Goal: Task Accomplishment & Management: Manage account settings

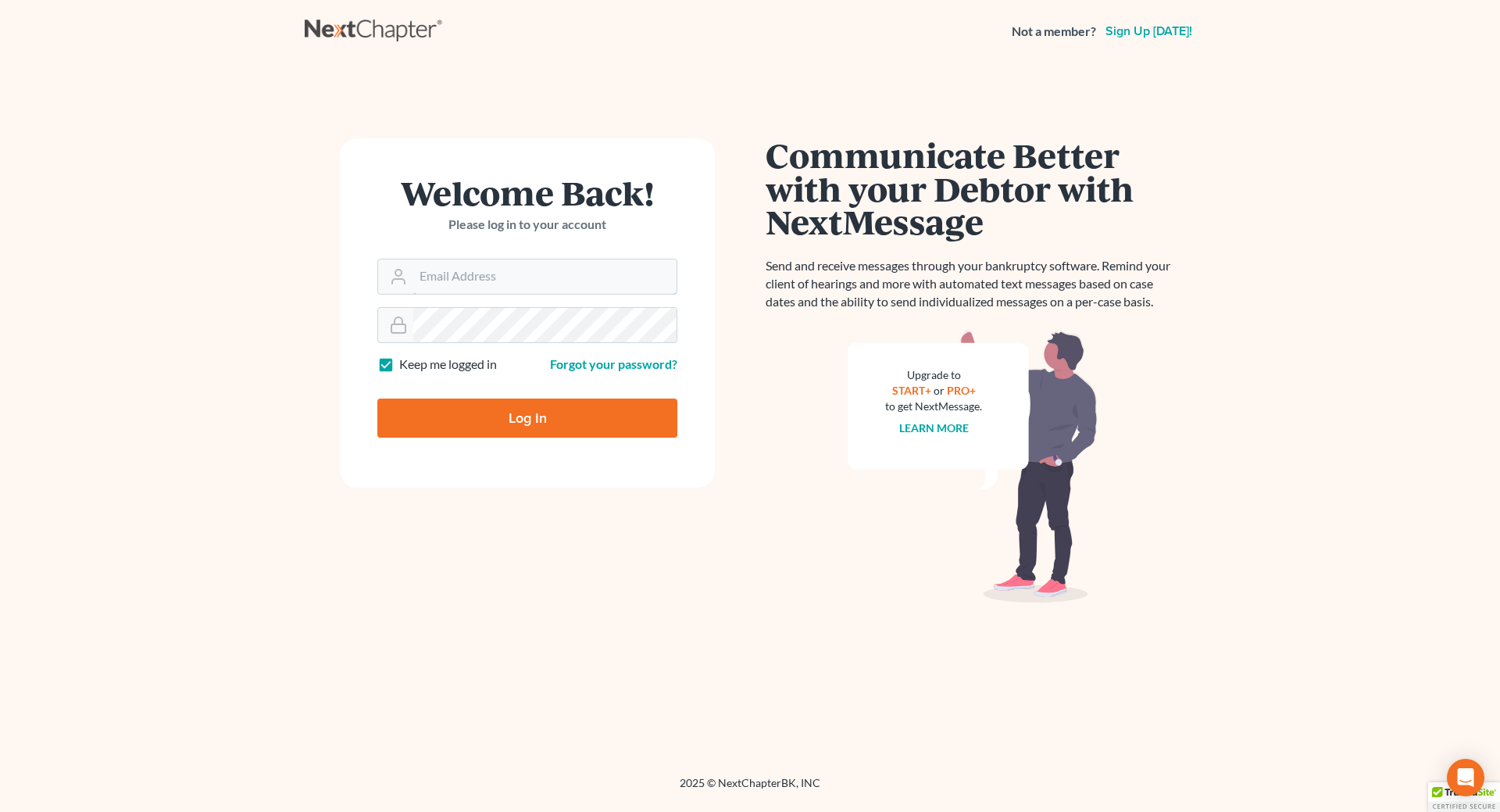
type input "[EMAIL_ADDRESS][DOMAIN_NAME]"
click at [498, 421] on input "Log In" at bounding box center [527, 417] width 300 height 39
type input "Thinking..."
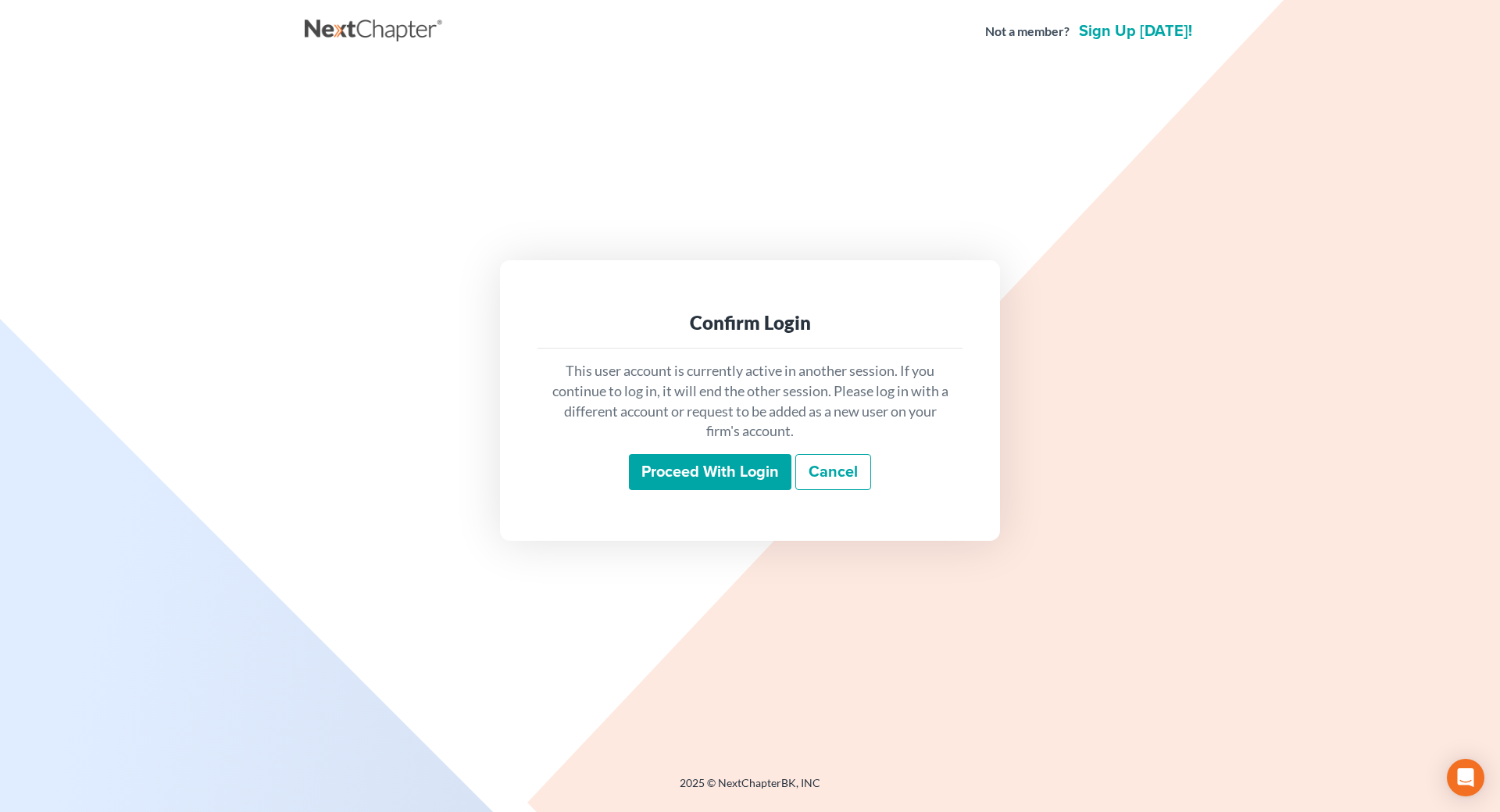
click at [747, 476] on input "Proceed with login" at bounding box center [710, 471] width 162 height 36
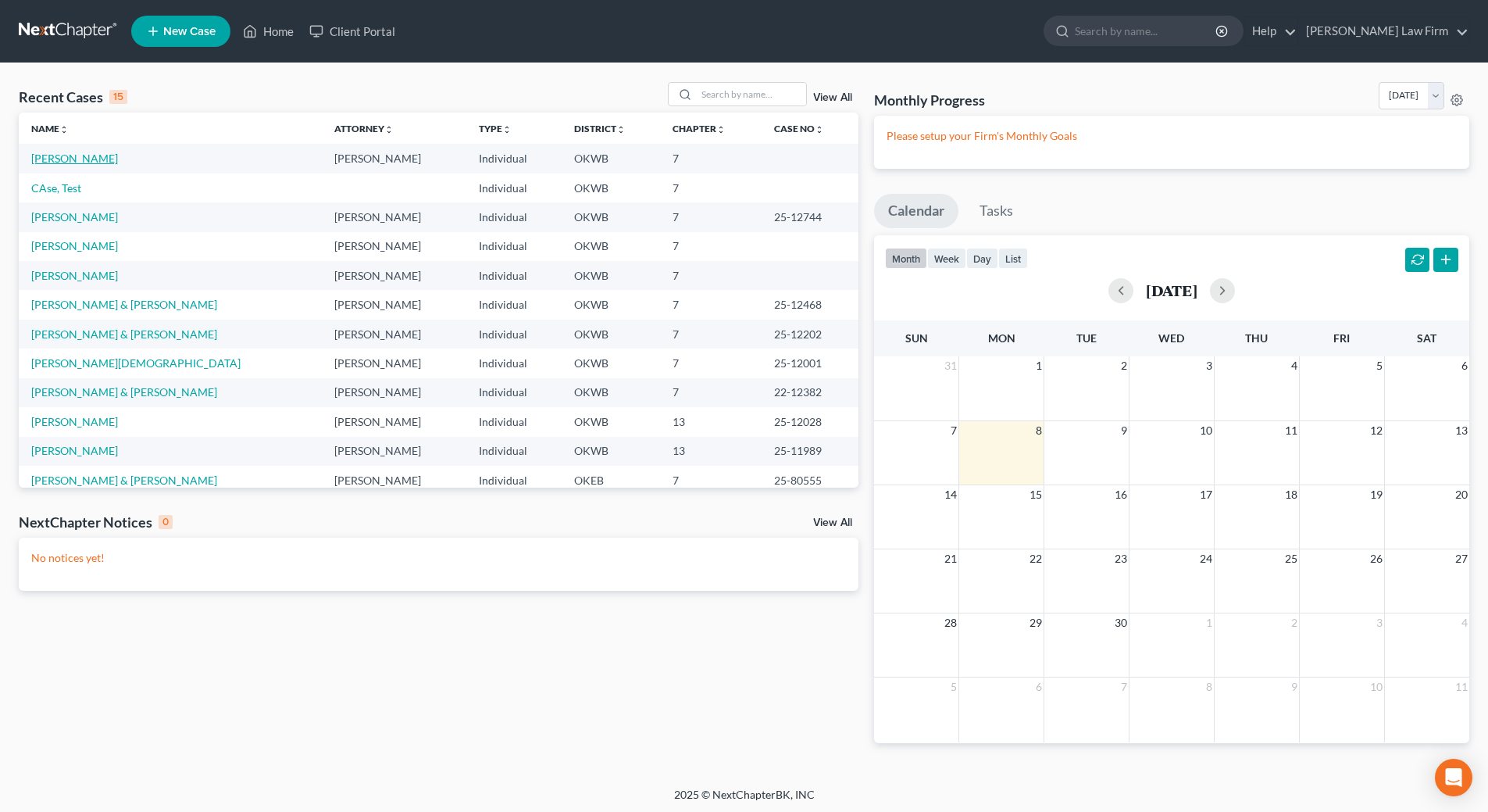
click at [60, 160] on link "Fortune, Chenika" at bounding box center [74, 158] width 86 height 13
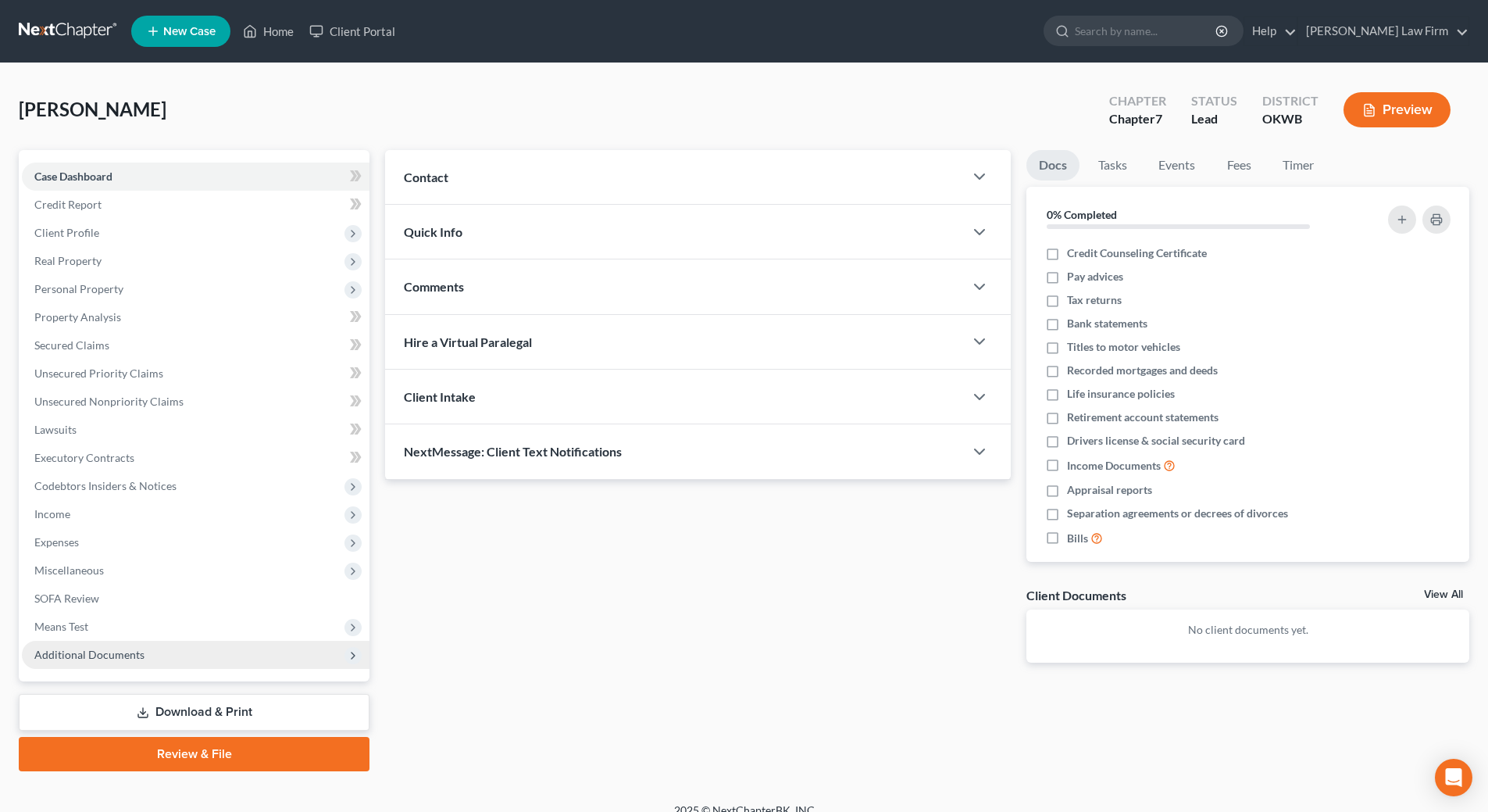
click at [112, 649] on span "Additional Documents" at bounding box center [89, 654] width 110 height 13
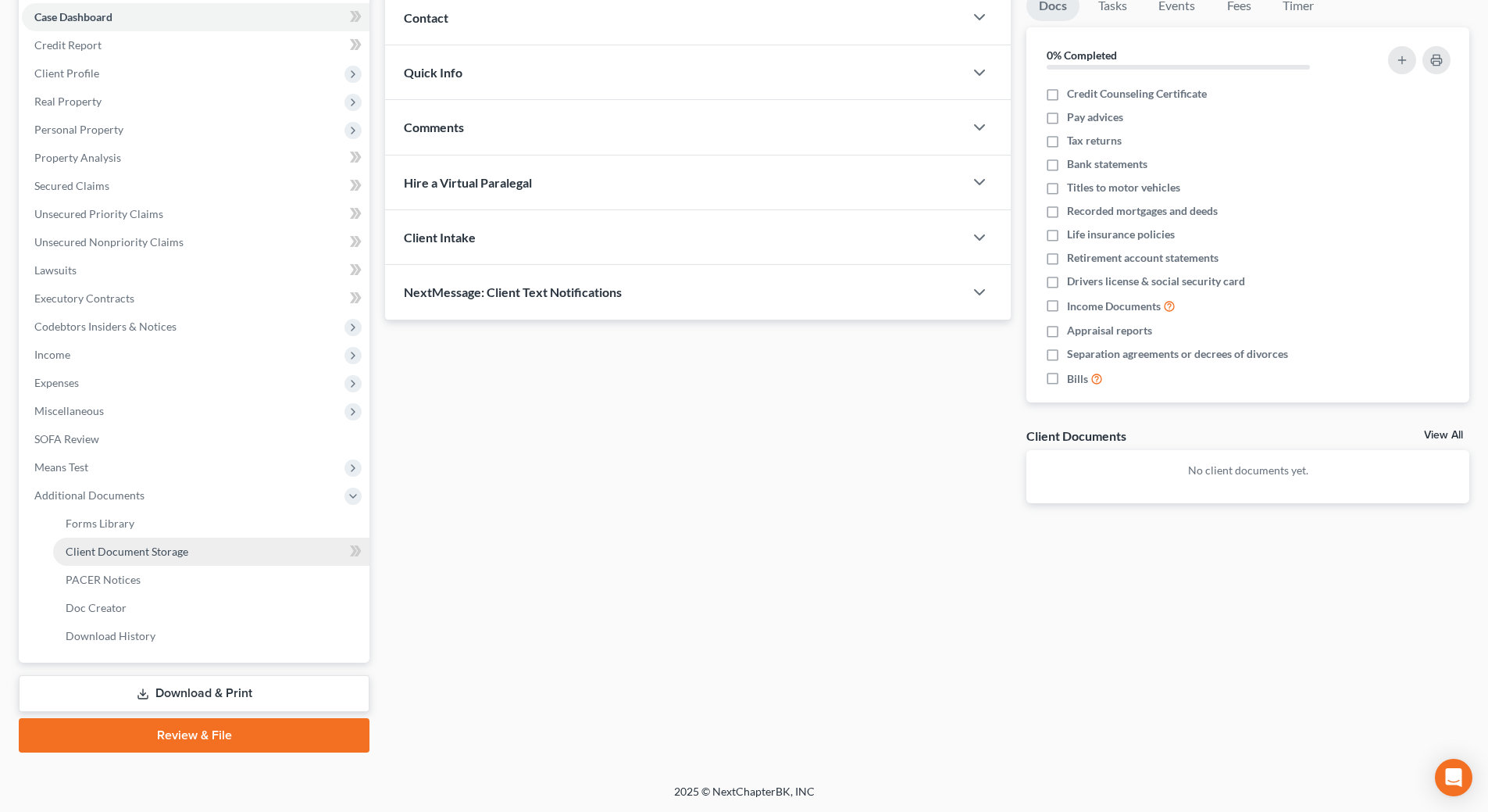
click at [191, 557] on link "Client Document Storage" at bounding box center [211, 552] width 316 height 28
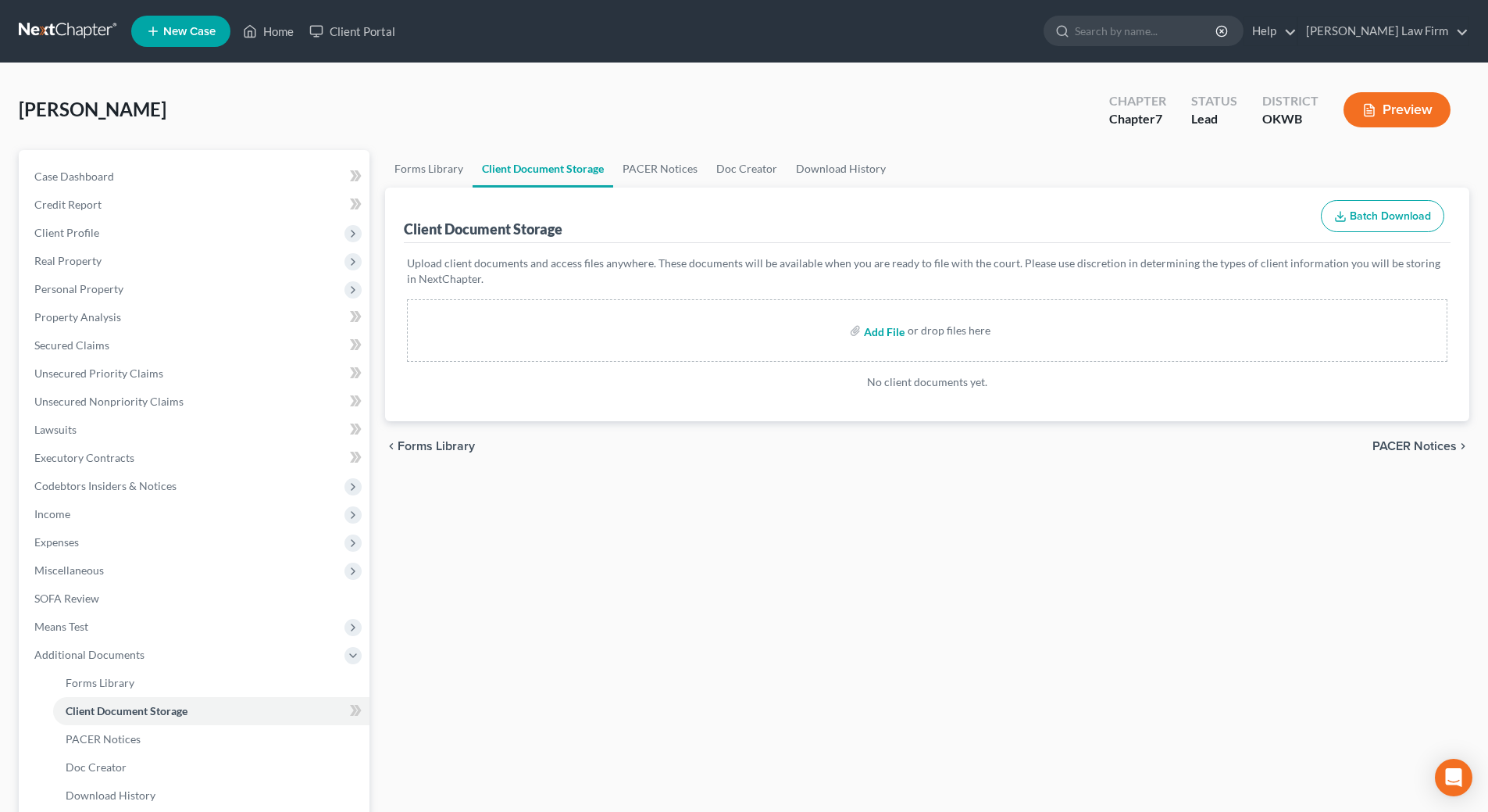
click at [880, 333] on input "file" at bounding box center [883, 330] width 37 height 28
type input "C:\fakepath\Fortune Chenika 15317-OKW-CC-039913448.pdf"
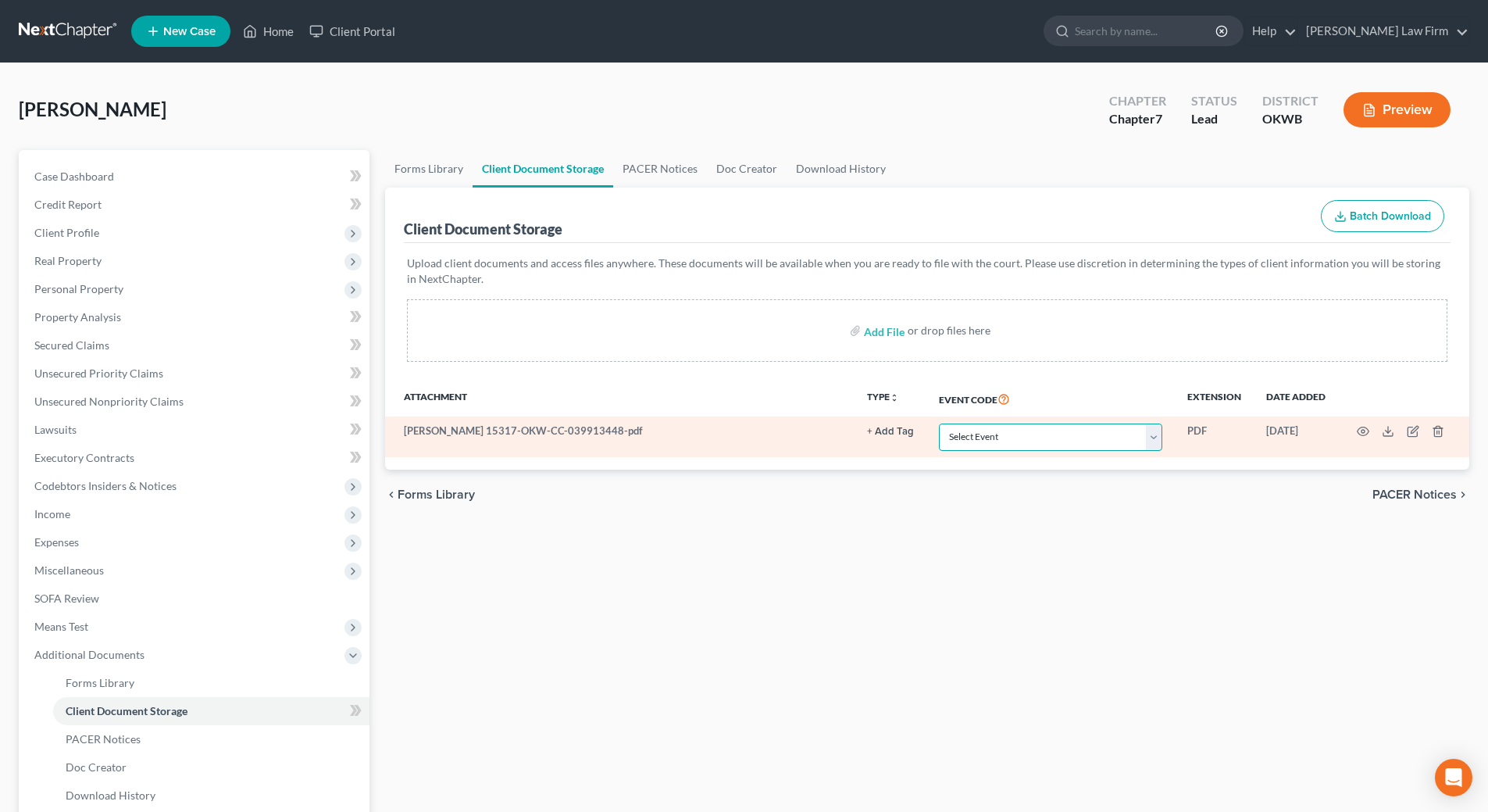
click at [1156, 438] on select "Select Event Certificate of Credit Counseling (Debtor) Certificate of Credit Co…" at bounding box center [1050, 437] width 223 height 27
select select "0"
click at [939, 424] on select "Select Event Certificate of Credit Counseling (Debtor) Certificate of Credit Co…" at bounding box center [1050, 437] width 223 height 27
click at [1360, 429] on icon "button" at bounding box center [1363, 432] width 11 height 9
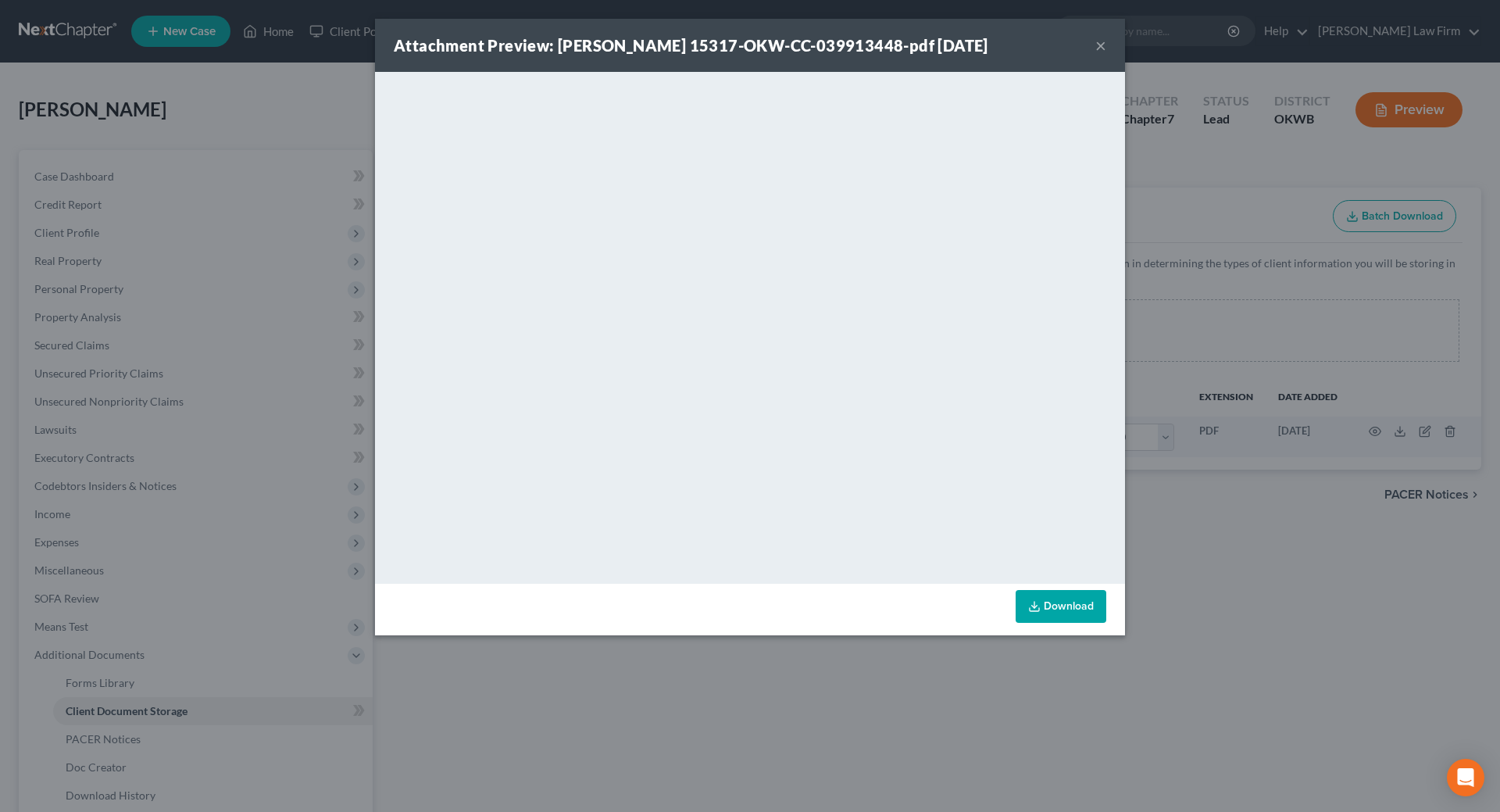
click at [1107, 43] on div "Attachment Preview: Fortune Chenika 15317-OKW-CC-039913448-pdf 09/08/2025 ×" at bounding box center [750, 45] width 750 height 53
click at [1100, 44] on button "×" at bounding box center [1101, 45] width 11 height 19
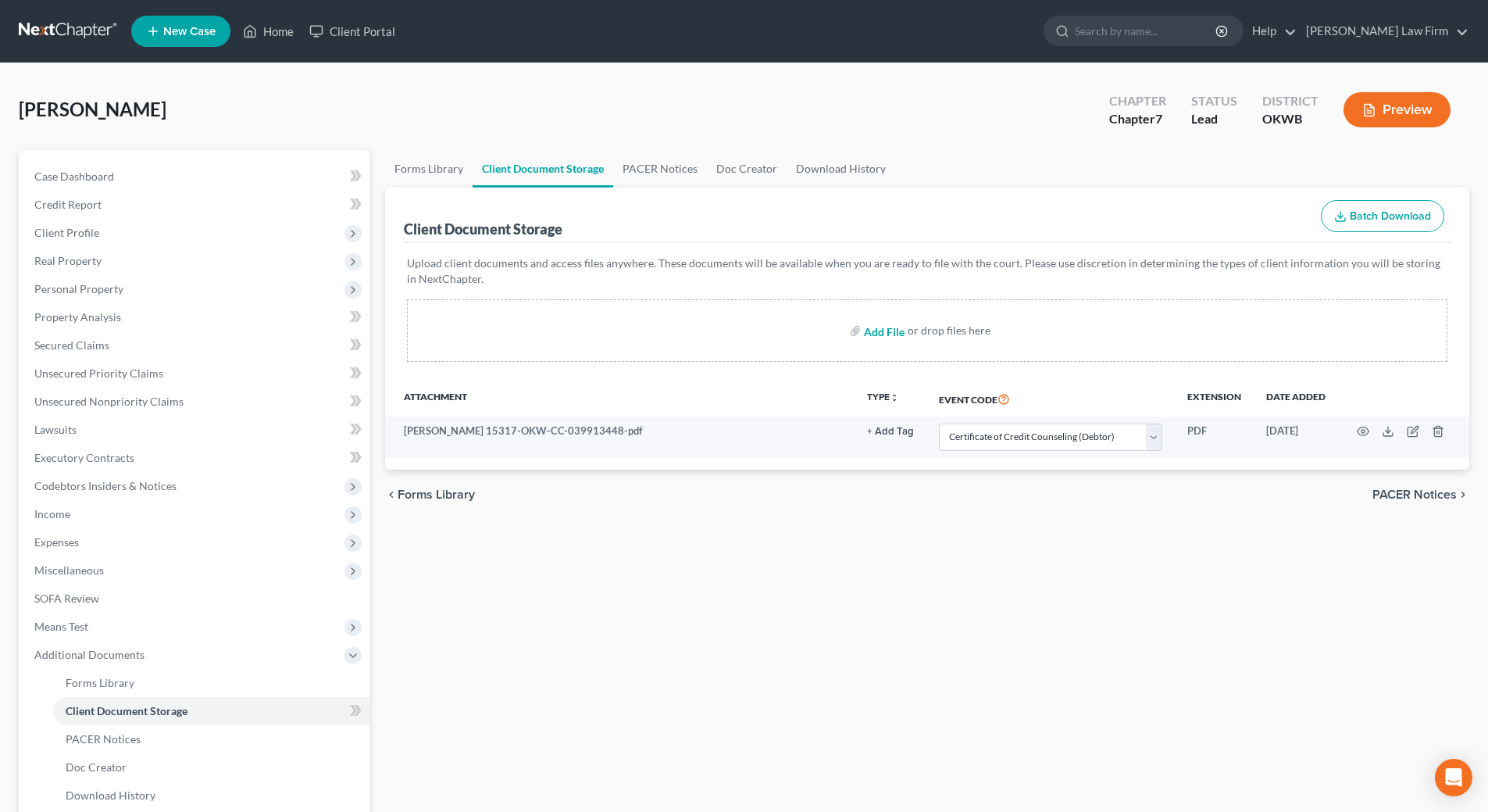
click at [885, 332] on input "file" at bounding box center [883, 330] width 37 height 28
type input "C:\fakepath\Pay Advices with cover sheet.pdf"
select select "0"
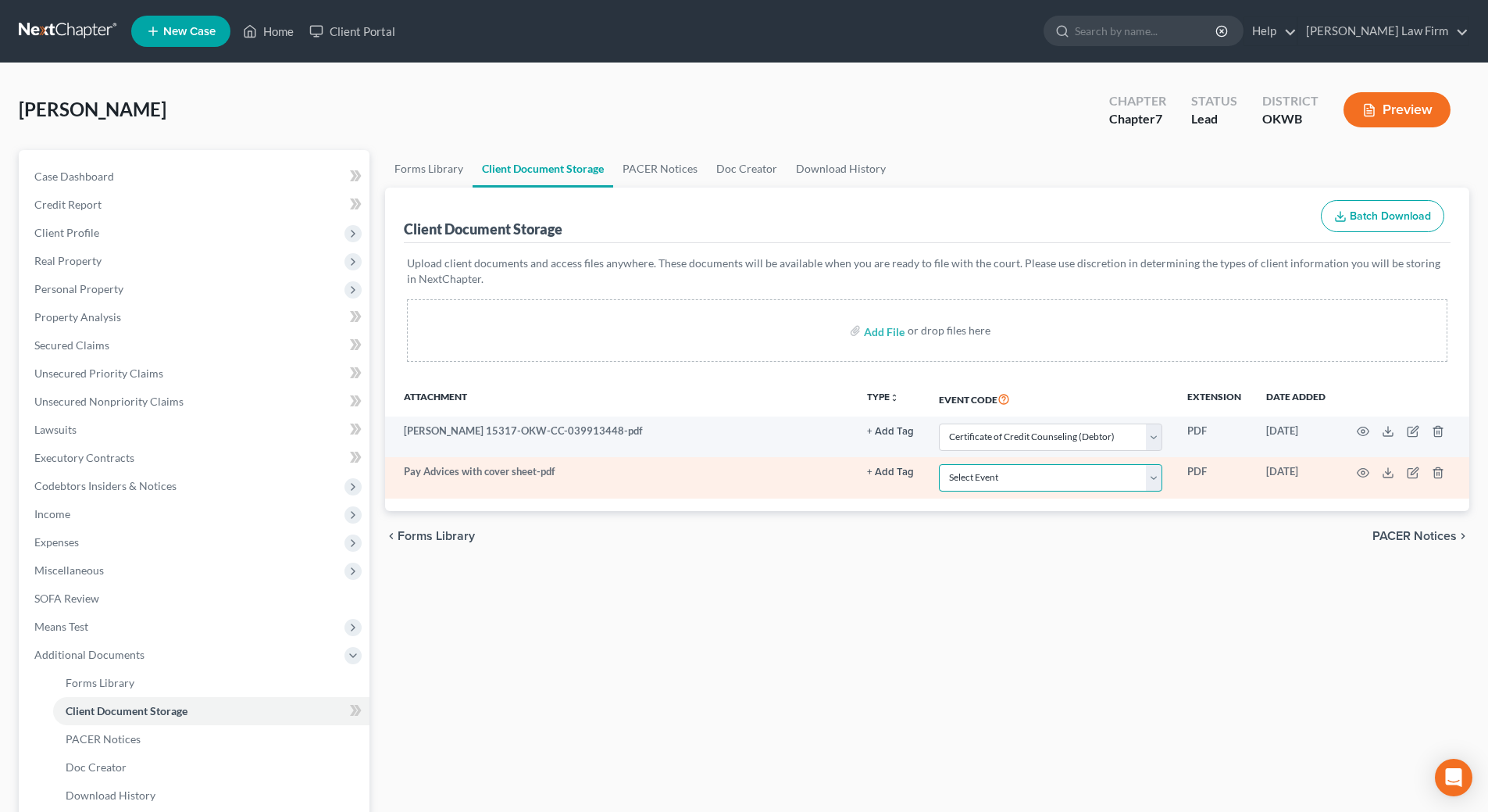
click at [1162, 478] on select "Select Event Certificate of Credit Counseling (Debtor) Certificate of Credit Co…" at bounding box center [1050, 477] width 223 height 27
select select "3"
click at [939, 464] on select "Select Event Certificate of Credit Counseling (Debtor) Certificate of Credit Co…" at bounding box center [1050, 477] width 223 height 27
click at [1362, 472] on circle "button" at bounding box center [1364, 473] width 4 height 4
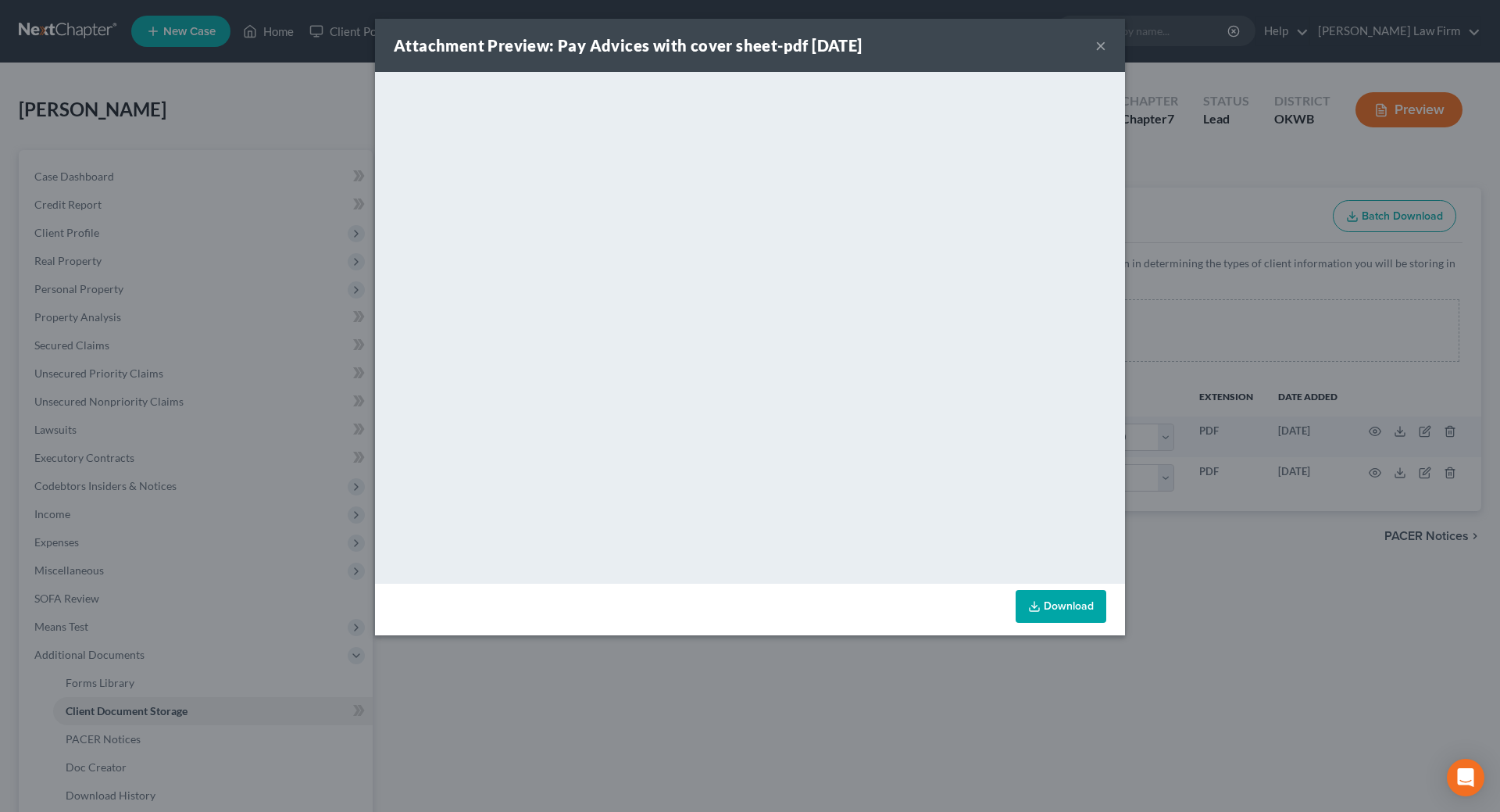
click at [1101, 50] on button "×" at bounding box center [1101, 45] width 11 height 19
